Goal: Transaction & Acquisition: Download file/media

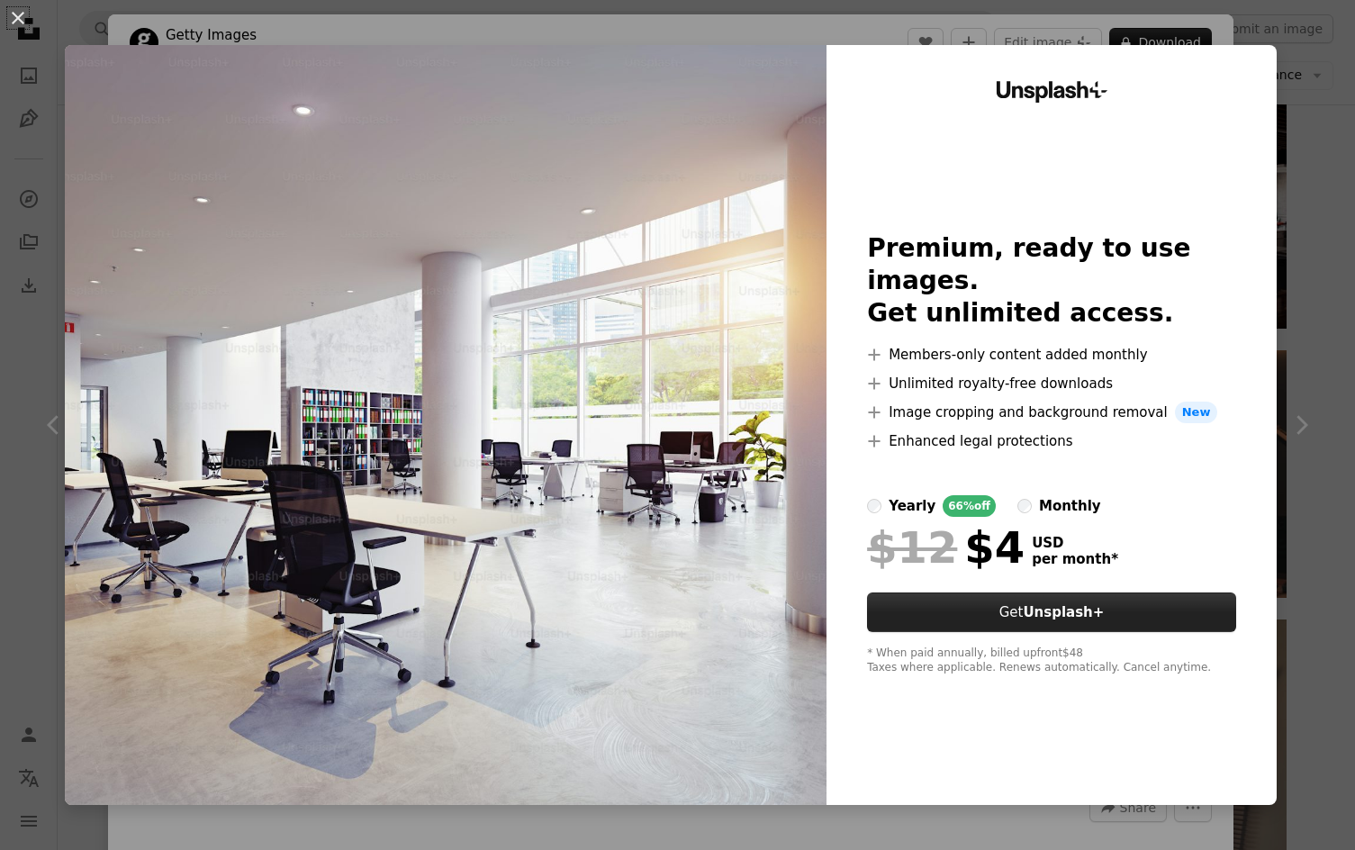
scroll to position [873, 0]
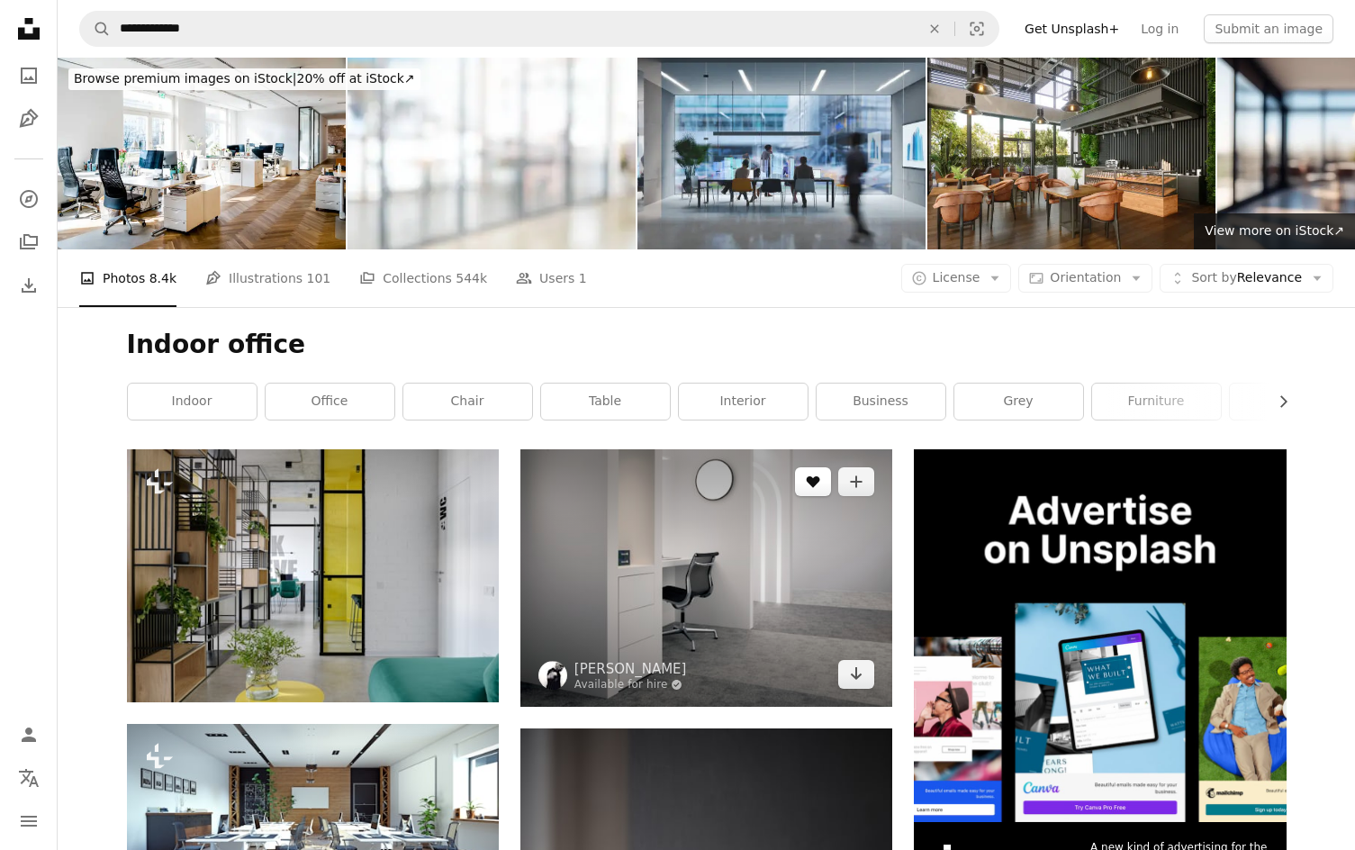
scroll to position [2, 0]
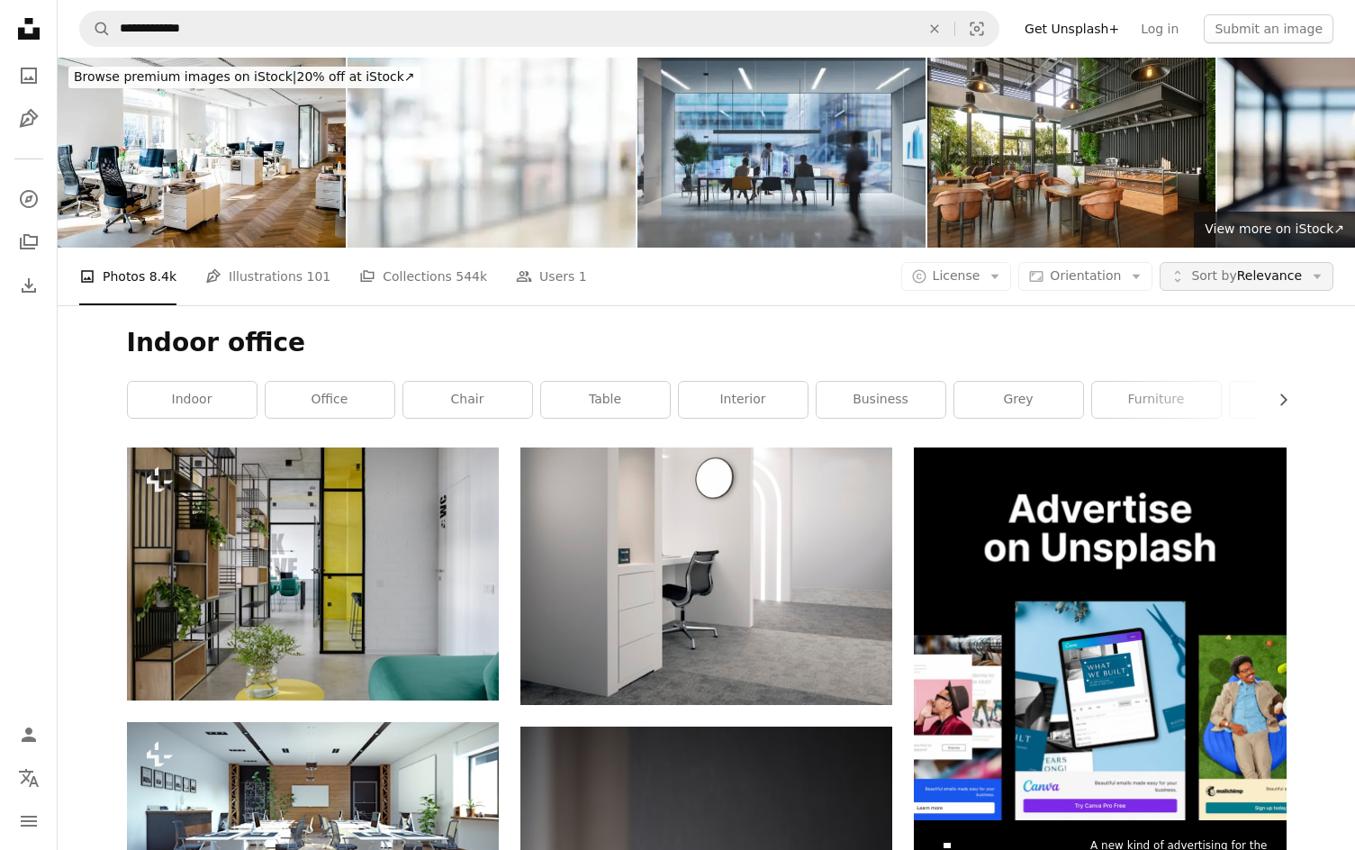
click at [1233, 286] on button "Unfold Sort by Relevance Arrow down" at bounding box center [1247, 276] width 174 height 29
click at [974, 284] on span "License" at bounding box center [957, 276] width 48 height 18
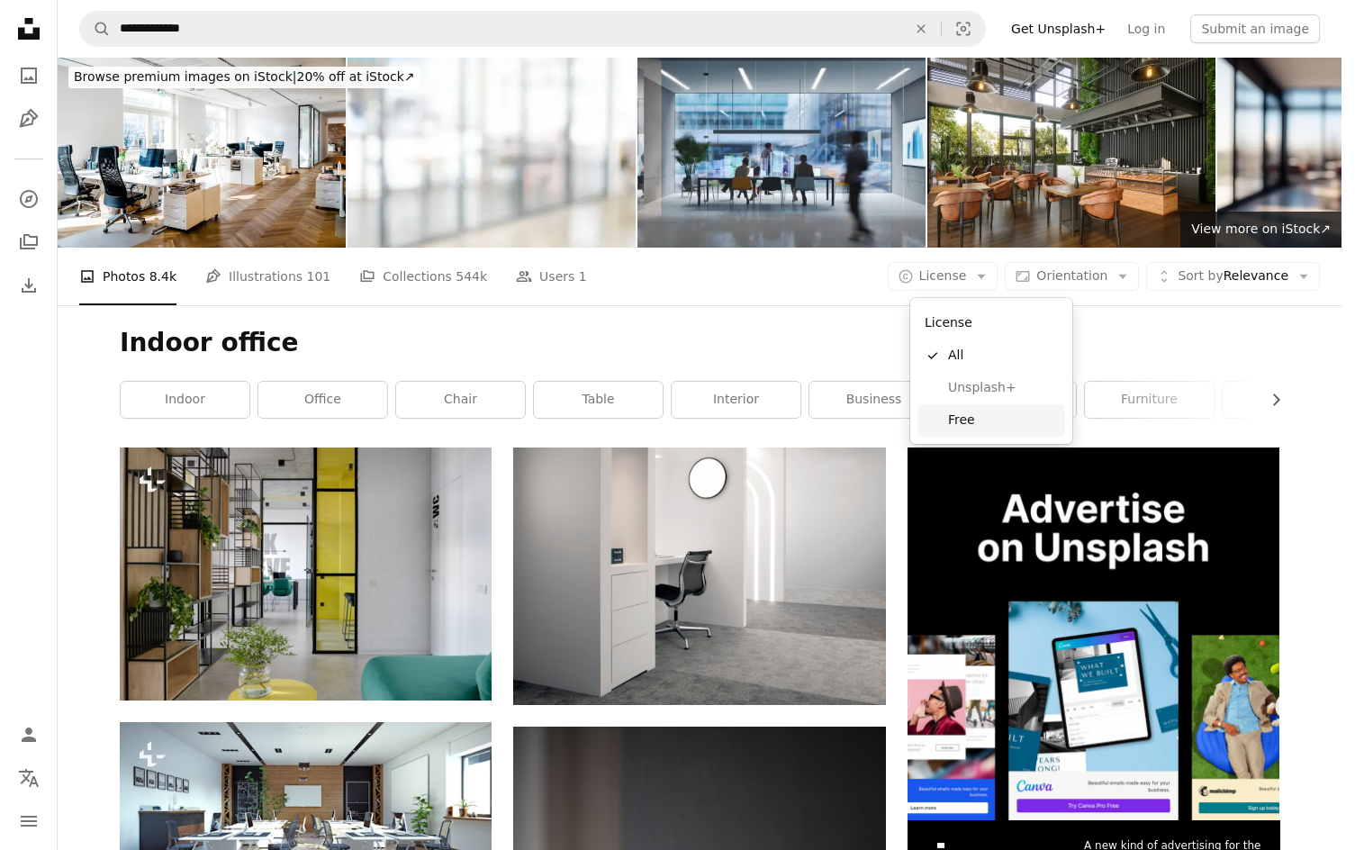
click at [986, 413] on span "Free" at bounding box center [1003, 420] width 110 height 18
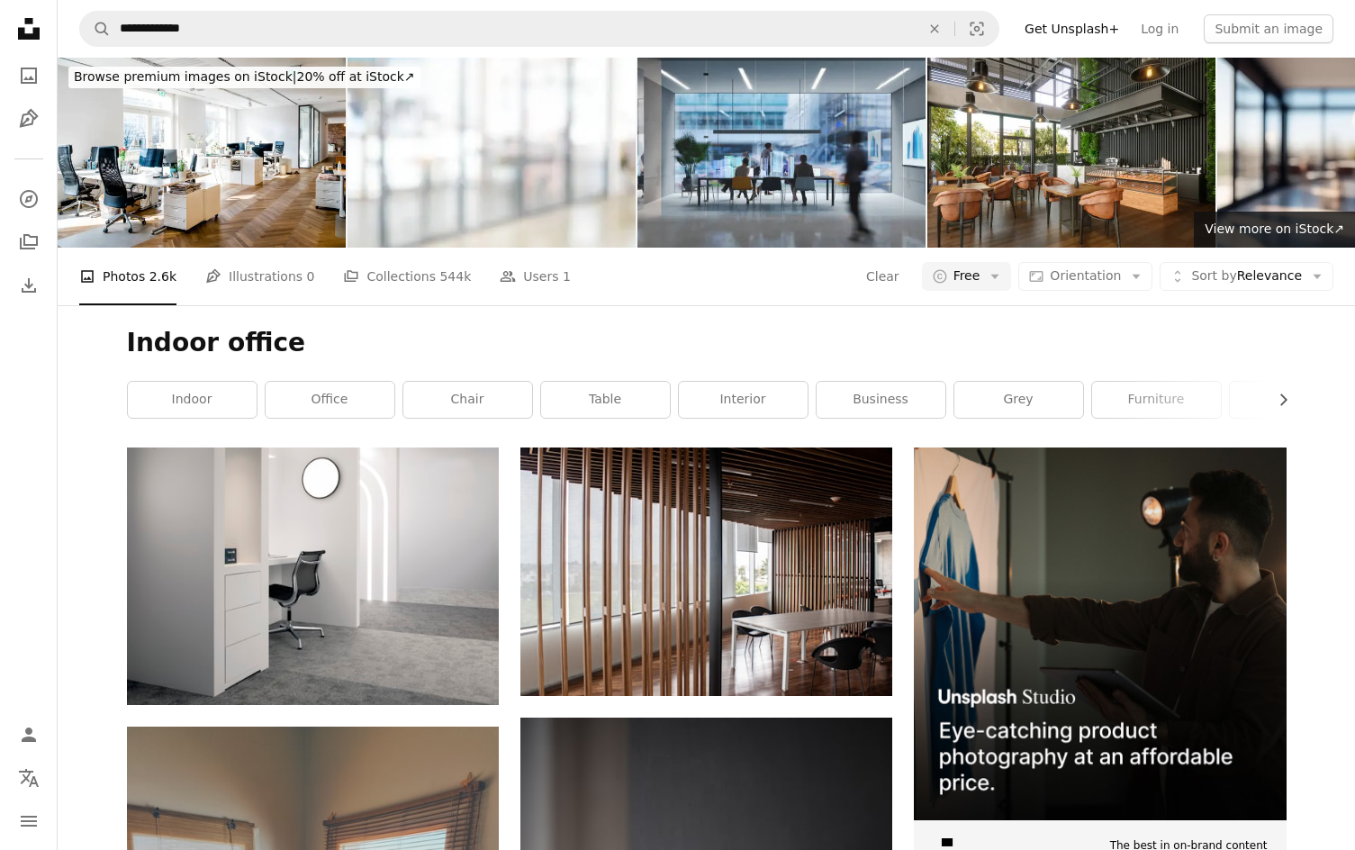
scroll to position [1157, 0]
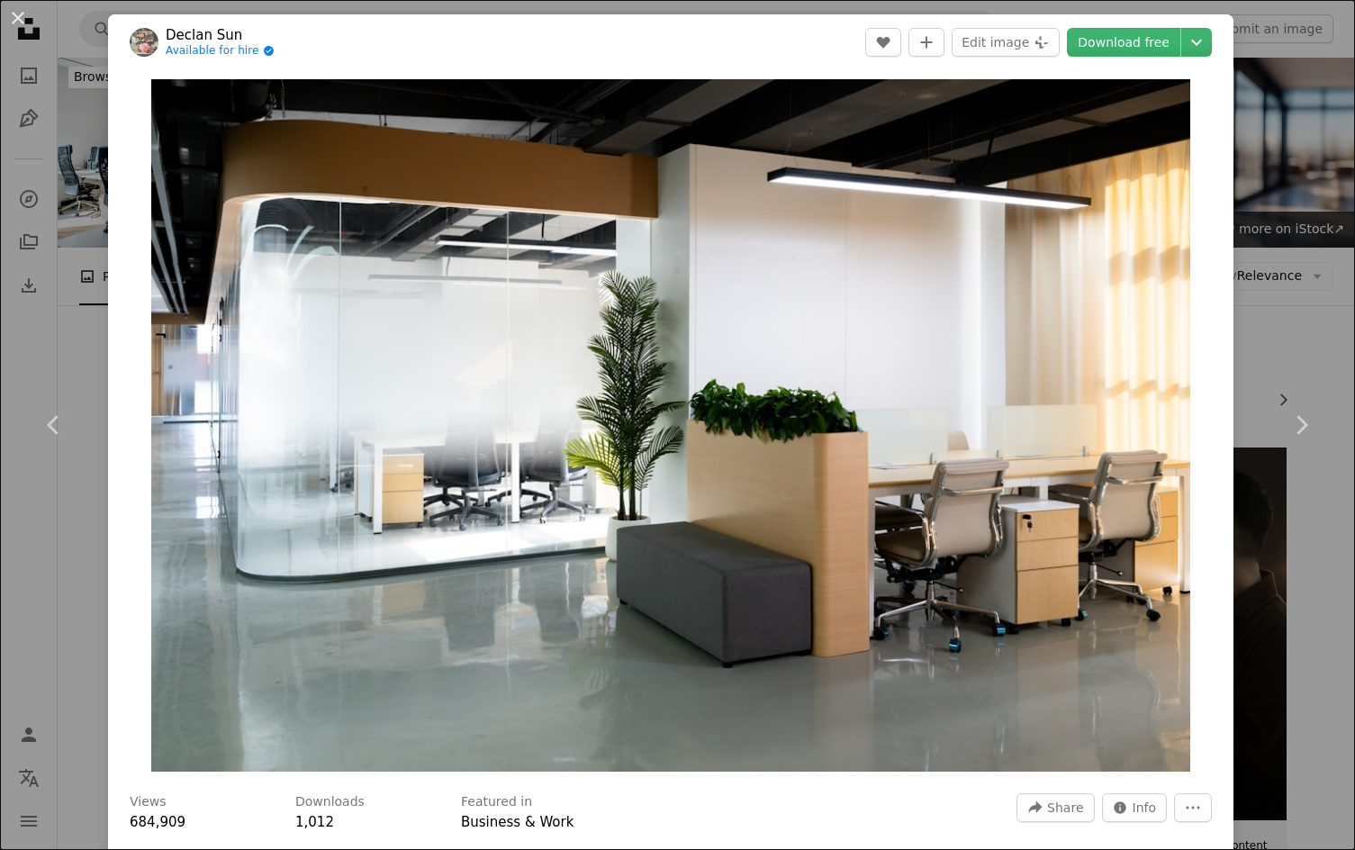
click at [1233, 366] on div "Zoom in" at bounding box center [670, 425] width 1125 height 710
click at [1264, 360] on link "Chevron right" at bounding box center [1301, 425] width 108 height 173
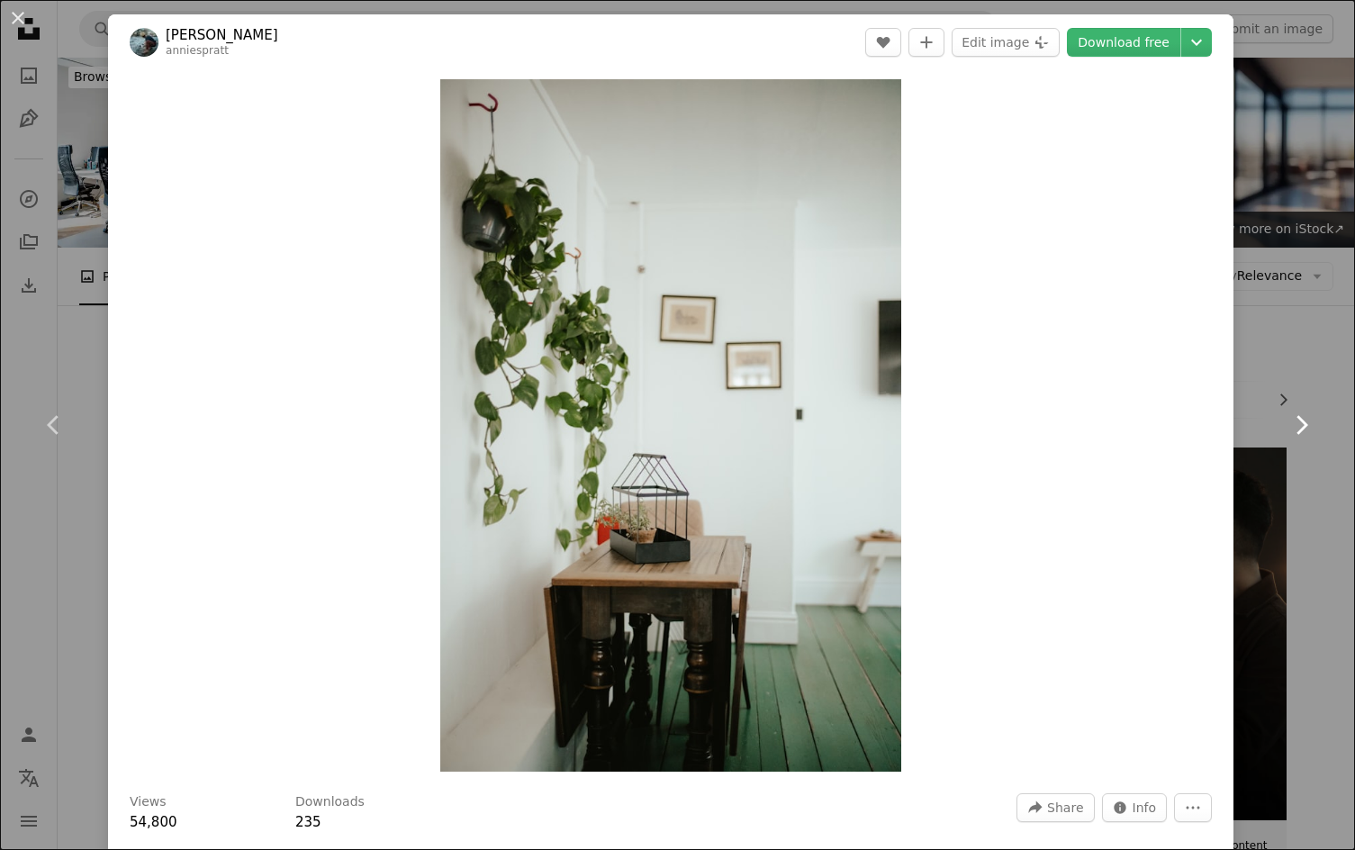
click at [1269, 360] on link "Chevron right" at bounding box center [1301, 425] width 108 height 173
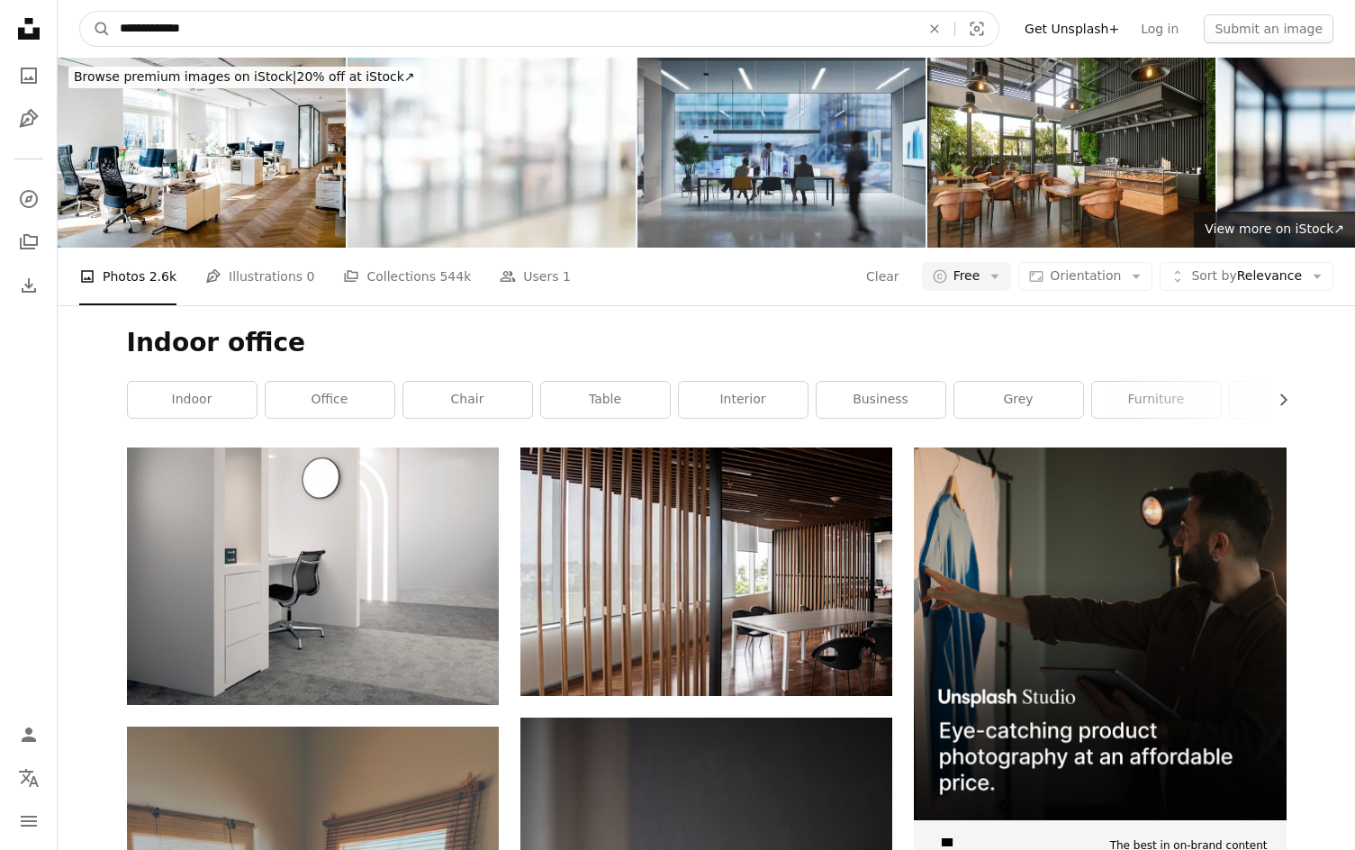
click at [146, 36] on input "**********" at bounding box center [513, 29] width 804 height 34
type input "******"
click button "A magnifying glass" at bounding box center [95, 29] width 31 height 34
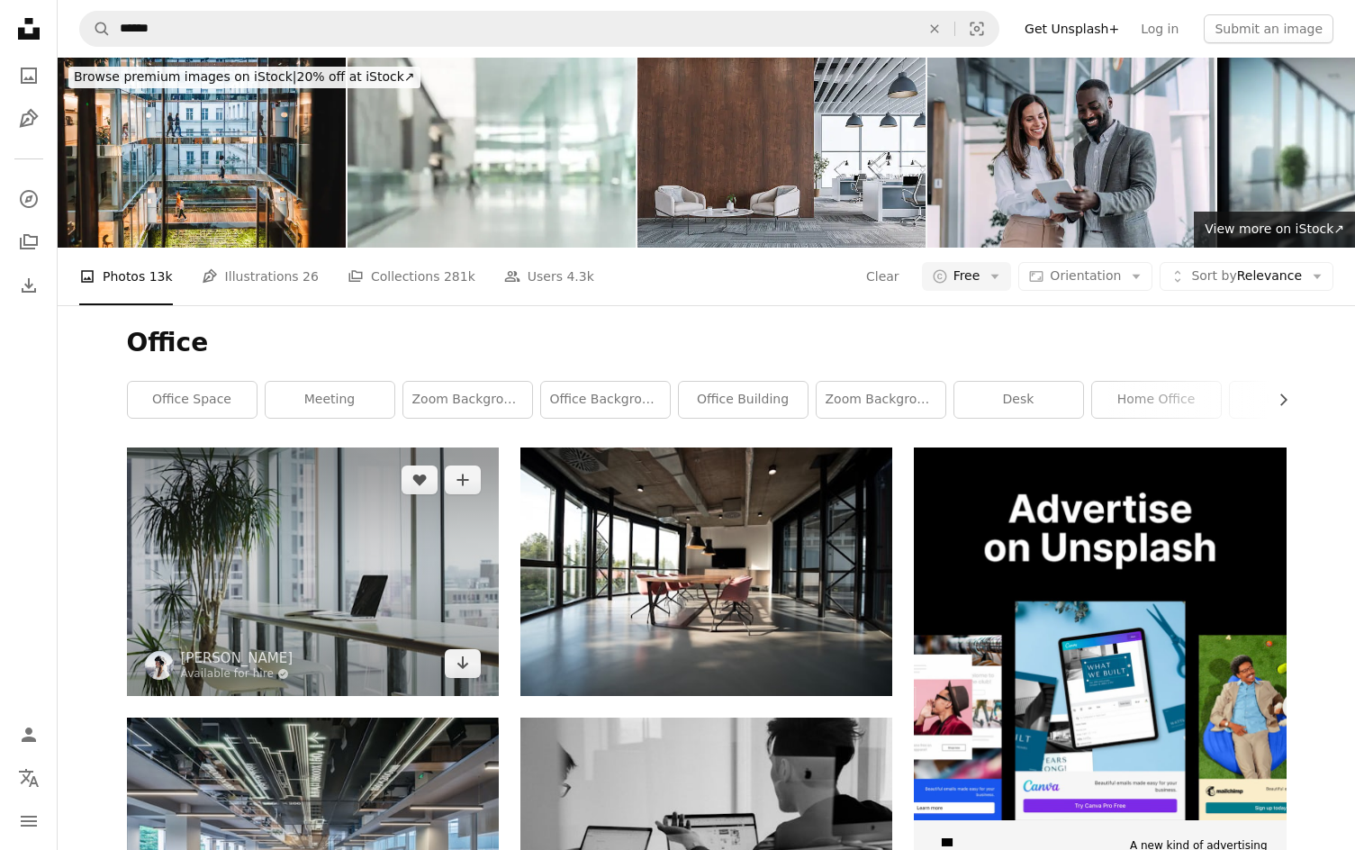
scroll to position [146, 0]
click at [404, 482] on img at bounding box center [313, 571] width 372 height 248
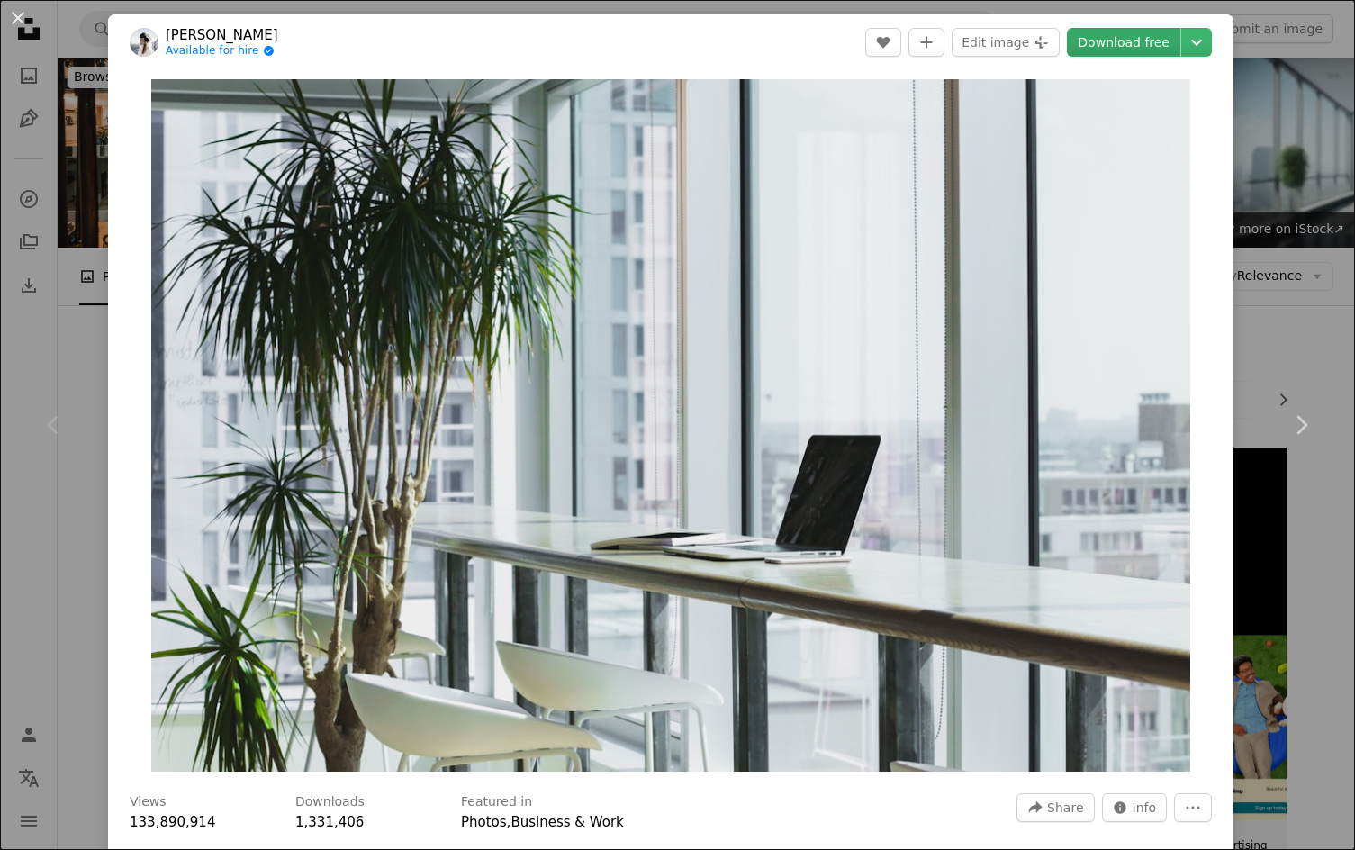
click at [1110, 48] on link "Download free" at bounding box center [1123, 42] width 113 height 29
